Goal: Task Accomplishment & Management: Manage account settings

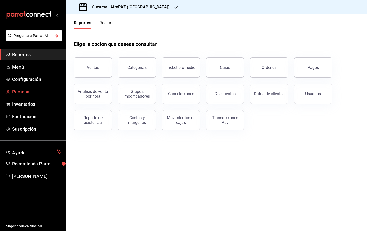
click at [29, 94] on span "Personal" at bounding box center [36, 91] width 49 height 7
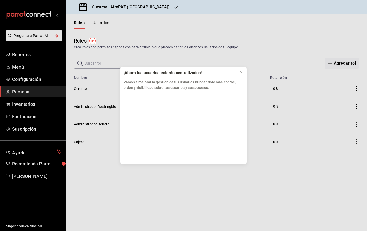
click at [241, 73] on icon at bounding box center [241, 72] width 2 height 2
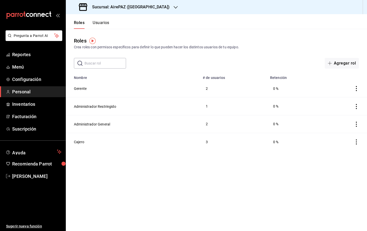
click at [108, 28] on button "Usuarios" at bounding box center [101, 24] width 17 height 9
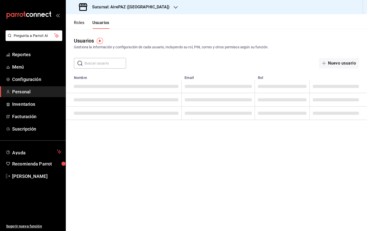
click at [82, 23] on button "Roles" at bounding box center [79, 24] width 10 height 9
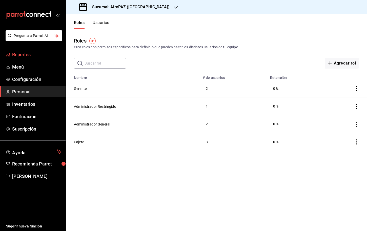
click at [34, 54] on span "Reportes" at bounding box center [36, 54] width 49 height 7
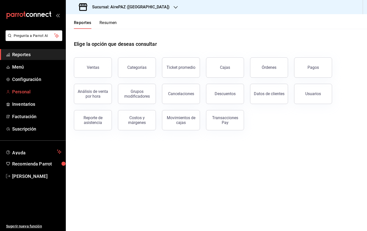
click at [30, 95] on span "Personal" at bounding box center [36, 91] width 49 height 7
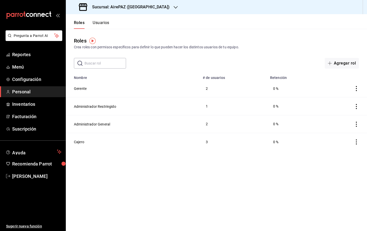
click at [108, 25] on button "Usuarios" at bounding box center [101, 24] width 17 height 9
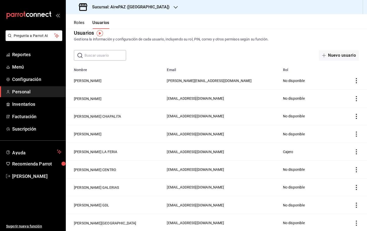
scroll to position [8, 0]
click at [100, 58] on input "text" at bounding box center [104, 56] width 41 height 10
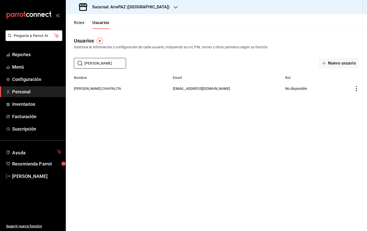
type input "darle"
drag, startPoint x: 98, startPoint y: 72, endPoint x: 100, endPoint y: 90, distance: 18.0
click at [100, 90] on button "DARLY GONZALEZ CHAPALITA" at bounding box center [97, 88] width 47 height 5
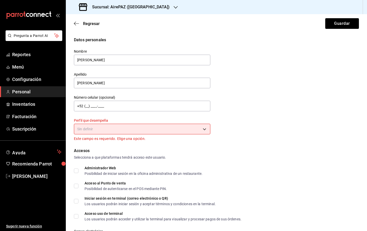
click at [125, 131] on body "Pregunta a Parrot AI Reportes Menú Configuración Personal Inventarios Facturaci…" at bounding box center [183, 115] width 367 height 231
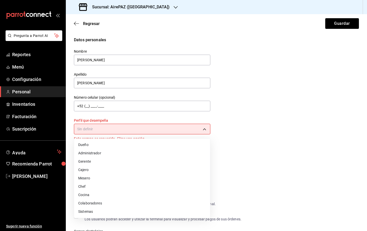
click at [106, 167] on li "Cajero" at bounding box center [142, 170] width 136 height 8
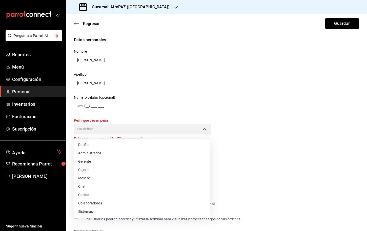
type input "CASHIER"
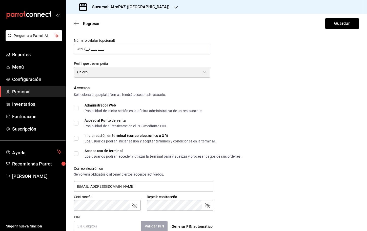
scroll to position [62, 0]
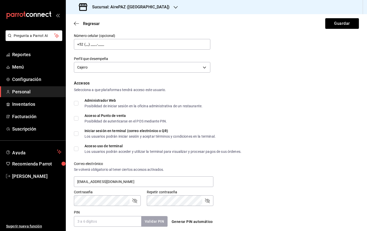
click at [75, 148] on input "Acceso uso de terminal Los usuarios podrán acceder y utilizar la terminal para …" at bounding box center [76, 148] width 5 height 5
checkbox input "true"
click at [75, 131] on input "Iniciar sesión en terminal (correo electrónico o QR) Los usuarios podrán inicia…" at bounding box center [76, 133] width 5 height 5
checkbox input "true"
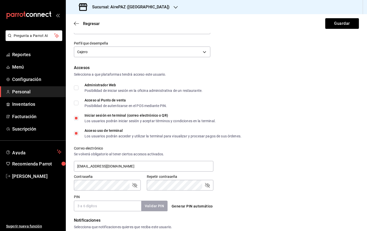
scroll to position [82, 0]
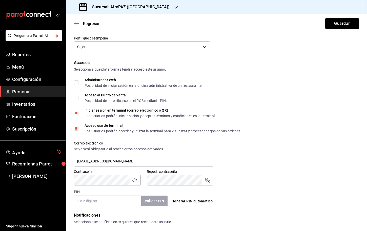
click at [78, 99] on input "Acceso al Punto de venta Posibilidad de autenticarse en el POS mediante PIN." at bounding box center [76, 98] width 5 height 5
checkbox input "true"
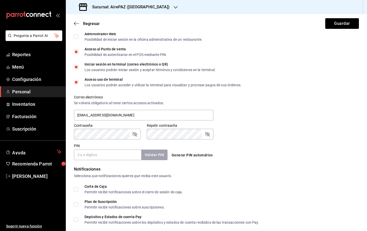
scroll to position [129, 0]
click at [104, 160] on form "Datos personales Nombre DARLY Apellido GONZALEZ CHAPALITA Número celular (opcio…" at bounding box center [216, 87] width 285 height 359
click at [102, 154] on input "PIN" at bounding box center [107, 154] width 67 height 11
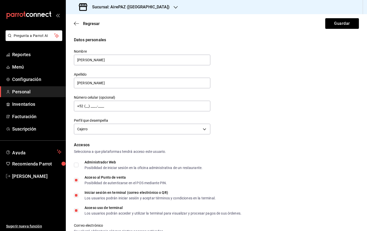
scroll to position [0, 0]
click at [120, 1] on div "Sucursal: AirePAZ ([GEOGRAPHIC_DATA])" at bounding box center [125, 7] width 110 height 14
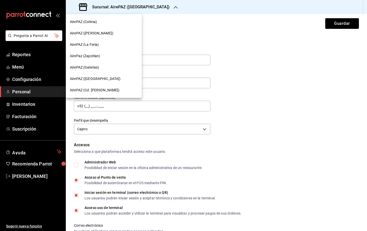
click at [91, 76] on div "AirePAZ (Chapalita)" at bounding box center [104, 78] width 76 height 11
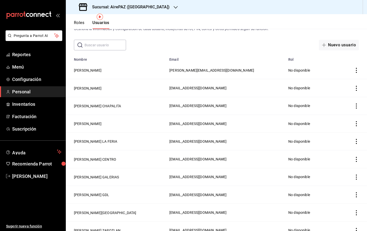
scroll to position [24, 0]
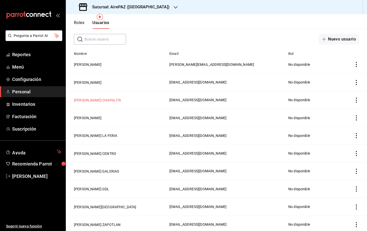
click at [101, 100] on button "DARLY GONZALEZ CHAPALITA" at bounding box center [97, 100] width 47 height 5
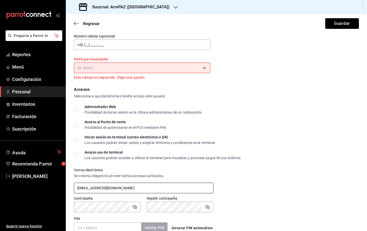
scroll to position [61, 0]
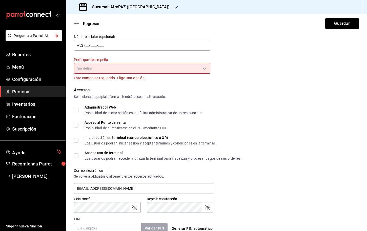
click at [117, 65] on body "Pregunta a Parrot AI Reportes Menú Configuración Personal Inventarios Facturaci…" at bounding box center [183, 115] width 367 height 231
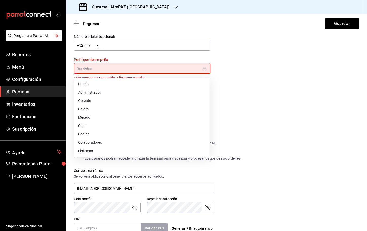
click at [93, 108] on li "Cajero" at bounding box center [142, 109] width 136 height 8
type input "CASHIER"
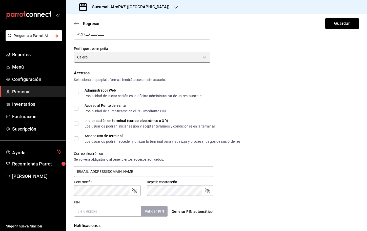
scroll to position [75, 0]
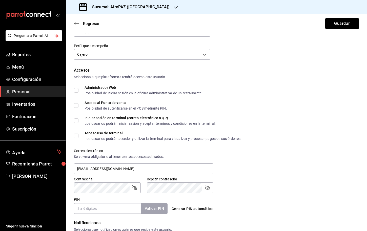
click at [117, 206] on input "PIN" at bounding box center [107, 208] width 67 height 11
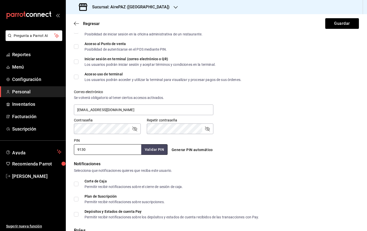
scroll to position [152, 0]
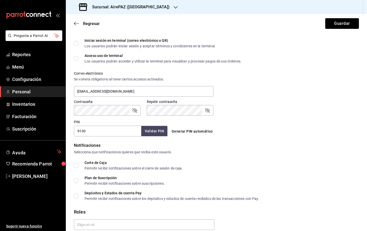
type input "9130"
click at [157, 133] on button "Validar PIN" at bounding box center [154, 131] width 27 height 11
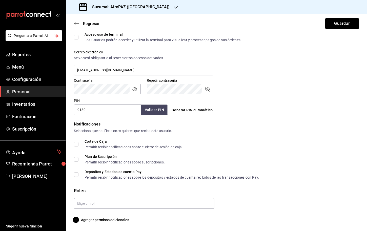
scroll to position [0, 0]
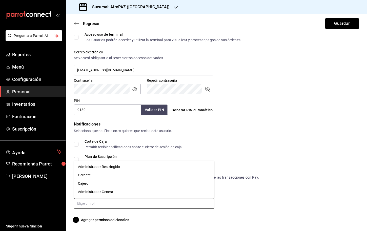
click at [106, 205] on input "text" at bounding box center [144, 203] width 140 height 11
click at [102, 184] on li "Cajero" at bounding box center [144, 183] width 140 height 8
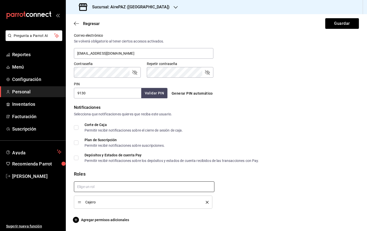
scroll to position [190, 0]
checkbox input "true"
click at [104, 223] on span "Agregar permisos adicionales" at bounding box center [101, 220] width 55 height 6
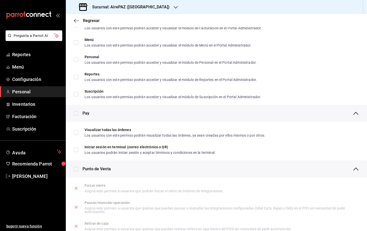
scroll to position [285, 0]
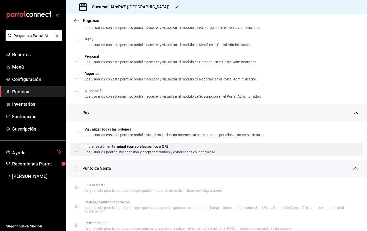
click at [76, 148] on input "Iniciar sesión en terminal (correo electrónico o QR) Los usuarios podrán inicia…" at bounding box center [76, 149] width 5 height 5
checkbox input "true"
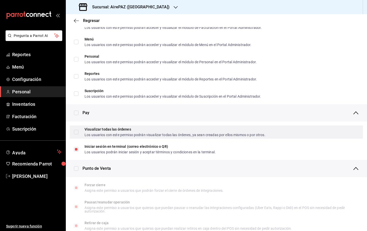
click at [75, 130] on input "Visualizar todas las órdenes Los usuarios con este permiso podrán visualizar to…" at bounding box center [76, 132] width 5 height 5
checkbox input "true"
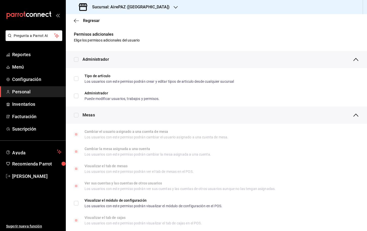
scroll to position [0, 0]
click at [75, 24] on div "Regresar" at bounding box center [216, 20] width 301 height 13
click at [75, 20] on icon "button" at bounding box center [76, 20] width 5 height 0
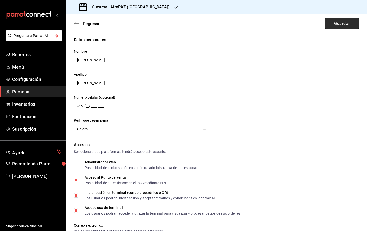
click at [342, 23] on button "Guardar" at bounding box center [342, 23] width 34 height 11
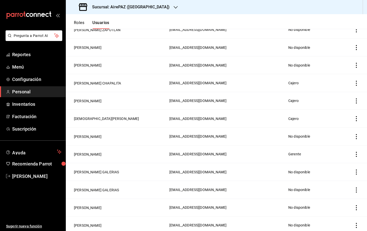
scroll to position [272, 0]
click at [101, 103] on button "SOFIA GOMEZ CHAPALITA" at bounding box center [88, 101] width 28 height 5
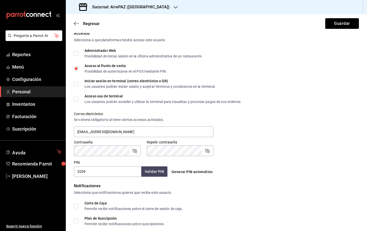
scroll to position [120, 0]
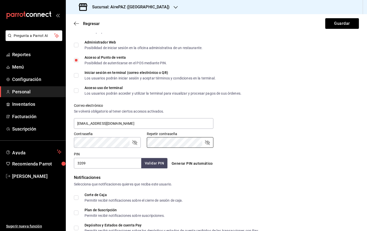
click at [247, 138] on div "Contraseña Contraseña Repetir contraseña Repetir contraseña" at bounding box center [213, 136] width 291 height 22
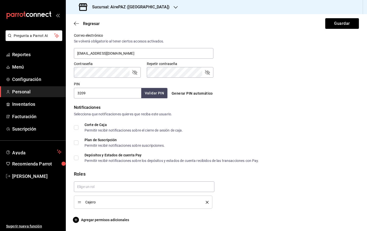
scroll to position [190, 0]
click at [104, 161] on div "Permitir recibir notificaciones sobre los depósitos y estados de cuenta recibid…" at bounding box center [171, 161] width 174 height 4
click at [78, 160] on input "Depósitos y Estados de cuenta Pay Permitir recibir notificaciones sobre los dep…" at bounding box center [76, 158] width 5 height 5
checkbox input "true"
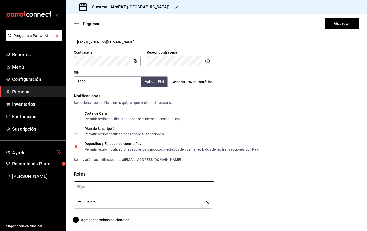
scroll to position [201, 0]
click at [119, 220] on span "Agregar permisos adicionales" at bounding box center [101, 220] width 55 height 6
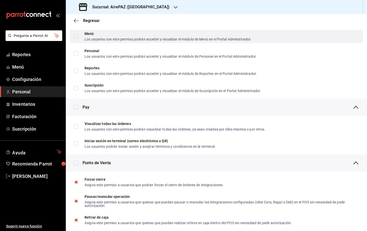
scroll to position [318, 0]
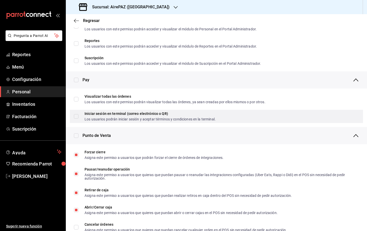
click at [76, 115] on input "Iniciar sesión en terminal (correo electrónico o QR) Los usuarios podrán inicia…" at bounding box center [76, 116] width 5 height 5
checkbox input "true"
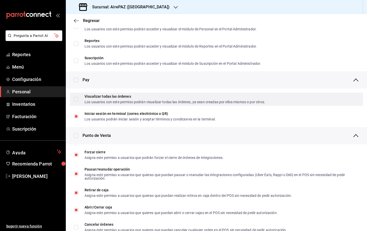
click at [76, 99] on input "Visualizar todas las órdenes Los usuarios con este permiso podrán visualizar to…" at bounding box center [76, 99] width 5 height 5
checkbox input "true"
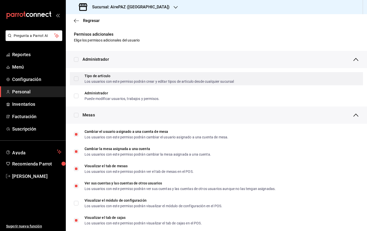
scroll to position [0, 0]
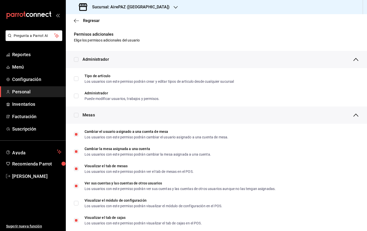
click at [75, 19] on icon "button" at bounding box center [76, 20] width 5 height 5
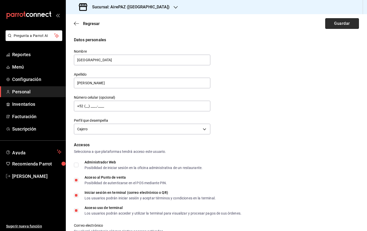
click at [339, 26] on button "Guardar" at bounding box center [342, 23] width 34 height 11
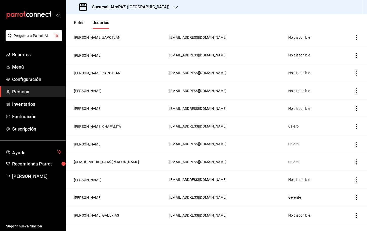
scroll to position [229, 0]
click at [107, 124] on button "SEBASTIAN BAÑUELOS CHAPALITA" at bounding box center [97, 125] width 47 height 5
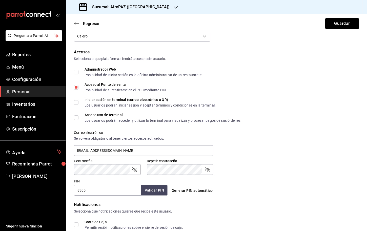
scroll to position [94, 0]
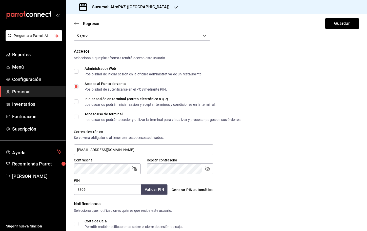
click at [134, 169] on icon "passwordField" at bounding box center [134, 169] width 6 height 6
click at [253, 167] on div "Contraseña Contraseña Repetir contraseña Repetir contraseña" at bounding box center [213, 163] width 291 height 22
click at [208, 169] on icon "passwordField" at bounding box center [207, 169] width 6 height 6
click at [114, 116] on div "Acceso uso de terminal Los usuarios podrán acceder y utilizar la terminal para …" at bounding box center [162, 116] width 157 height 9
click at [78, 116] on input "Acceso uso de terminal Los usuarios podrán acceder y utilizar la terminal para …" at bounding box center [76, 117] width 5 height 5
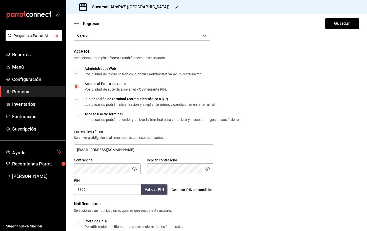
checkbox input "true"
click at [75, 100] on input "Iniciar sesión en terminal (correo electrónico o QR) Los usuarios podrán inicia…" at bounding box center [76, 101] width 5 height 5
checkbox input "true"
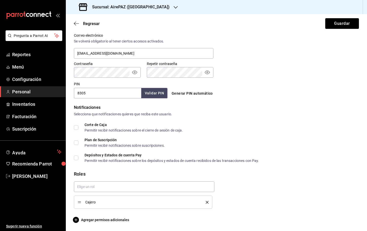
scroll to position [190, 0]
click at [77, 156] on input "Depósitos y Estados de cuenta Pay Permitir recibir notificaciones sobre los dep…" at bounding box center [76, 158] width 5 height 5
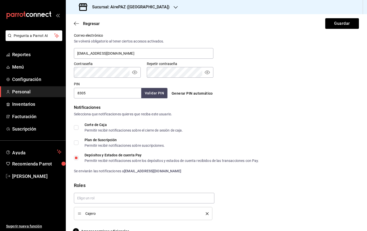
click at [77, 156] on input "Depósitos y Estados de cuenta Pay Permitir recibir notificaciones sobre los dep…" at bounding box center [76, 158] width 5 height 5
checkbox input "false"
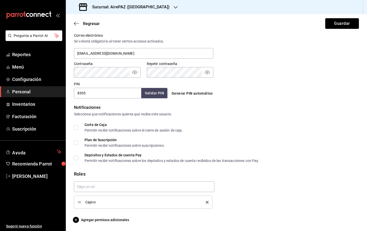
scroll to position [0, 0]
click at [106, 218] on span "Agregar permisos adicionales" at bounding box center [101, 220] width 55 height 6
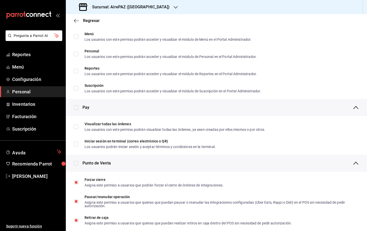
scroll to position [290, 0]
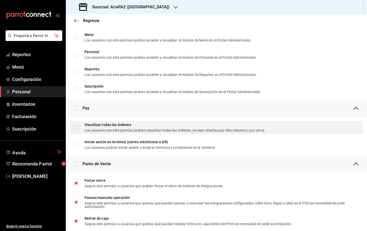
click at [77, 127] on input "Visualizar todas las órdenes Los usuarios con este permiso podrán visualizar to…" at bounding box center [76, 127] width 5 height 5
checkbox input "true"
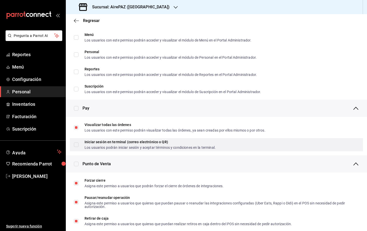
click at [77, 143] on input "Iniciar sesión en terminal (correo electrónico o QR) Los usuarios podrán inicia…" at bounding box center [76, 144] width 5 height 5
checkbox input "true"
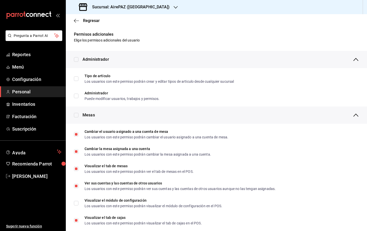
scroll to position [0, 0]
click at [77, 21] on icon "button" at bounding box center [76, 20] width 5 height 0
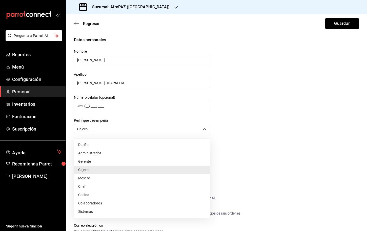
click at [161, 130] on body "Pregunta a Parrot AI Reportes Menú Configuración Personal Inventarios Facturaci…" at bounding box center [183, 115] width 367 height 231
click at [265, 124] on div at bounding box center [183, 115] width 367 height 231
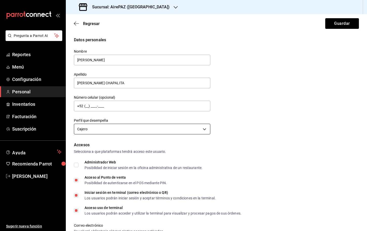
click at [182, 130] on body "Pregunta a Parrot AI Reportes Menú Configuración Personal Inventarios Facturaci…" at bounding box center [183, 115] width 367 height 231
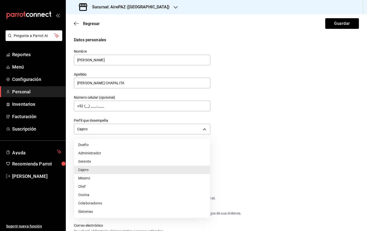
click at [140, 165] on li "Gerente" at bounding box center [142, 161] width 136 height 8
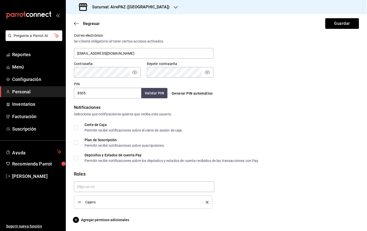
scroll to position [190, 0]
click at [108, 218] on span "Agregar permisos adicionales" at bounding box center [101, 220] width 55 height 6
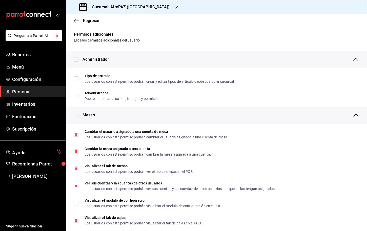
scroll to position [0, 0]
click at [75, 19] on icon "button" at bounding box center [76, 20] width 5 height 5
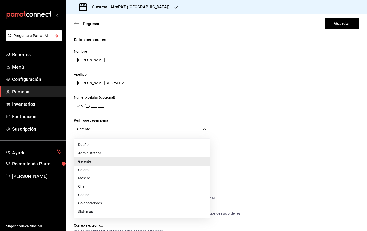
click at [102, 126] on body "Pregunta a Parrot AI Reportes Menú Configuración Personal Inventarios Facturaci…" at bounding box center [183, 115] width 367 height 231
click at [98, 169] on li "Cajero" at bounding box center [142, 170] width 136 height 8
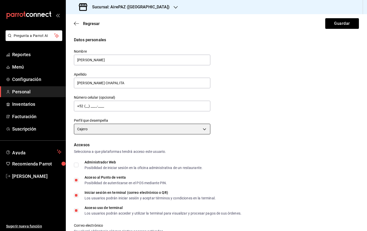
type input "CASHIER"
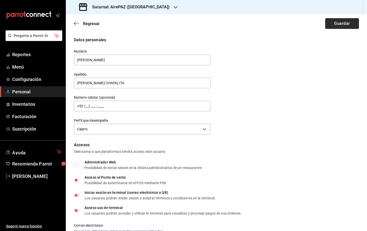
click at [340, 25] on button "Guardar" at bounding box center [342, 23] width 34 height 11
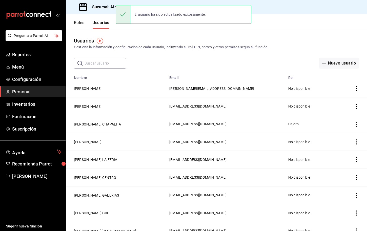
click at [109, 10] on h3 "Sucursal: AirePAZ (Chapalita)" at bounding box center [128, 7] width 81 height 6
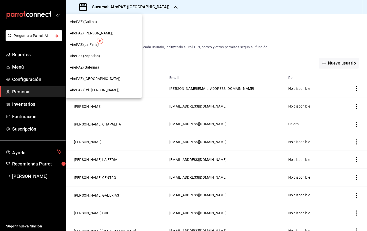
click at [92, 91] on span "AirePAZ (Cd. Guzmán)" at bounding box center [95, 89] width 50 height 5
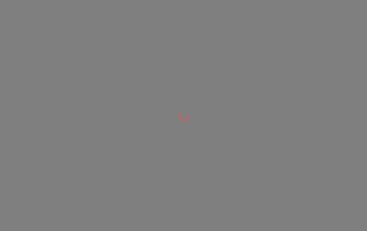
click at [188, 1] on div at bounding box center [183, 115] width 367 height 231
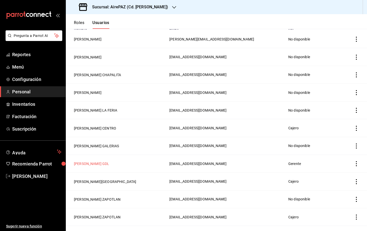
scroll to position [50, 0]
click at [98, 180] on button "ELIZABETH TORRES CENTRO" at bounding box center [105, 181] width 62 height 5
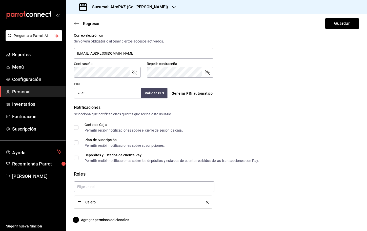
scroll to position [190, 0]
click at [97, 218] on span "Agregar permisos adicionales" at bounding box center [101, 220] width 55 height 6
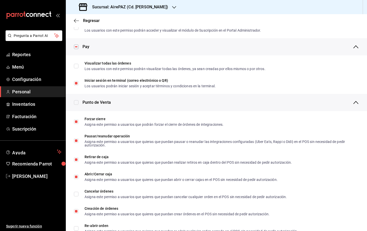
scroll to position [351, 0]
click at [75, 20] on icon "button" at bounding box center [76, 20] width 5 height 5
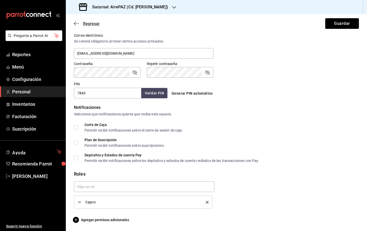
click at [74, 22] on icon "button" at bounding box center [76, 23] width 5 height 5
